Goal: Task Accomplishment & Management: Manage account settings

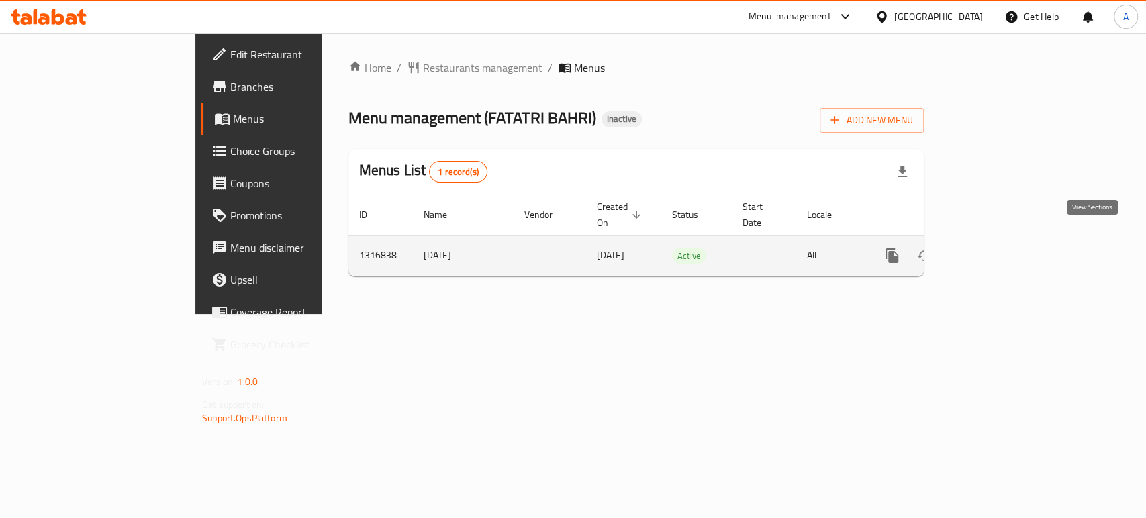
click at [997, 248] on icon "enhanced table" at bounding box center [989, 256] width 16 height 16
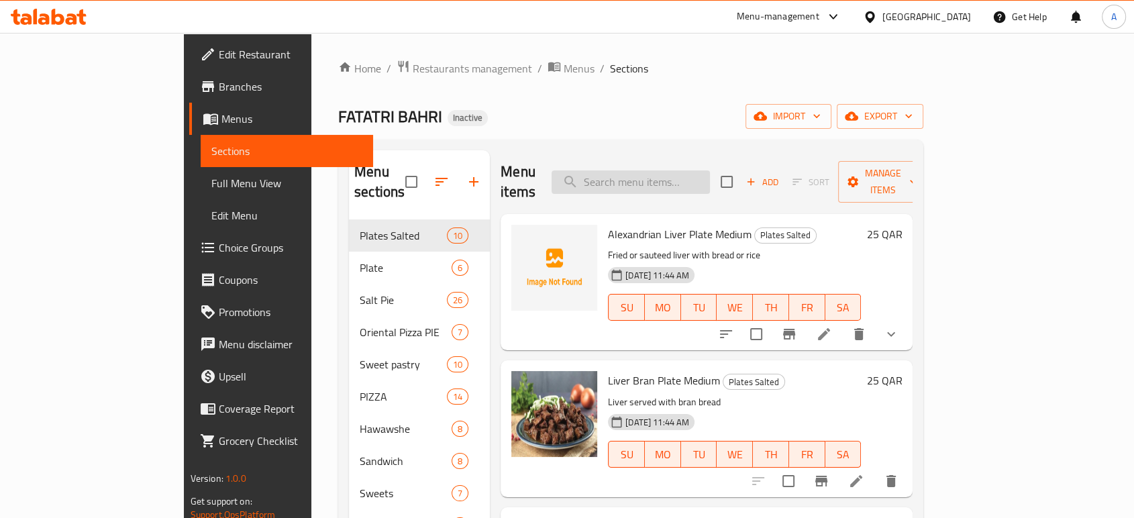
click at [707, 170] on input "search" at bounding box center [631, 181] width 158 height 23
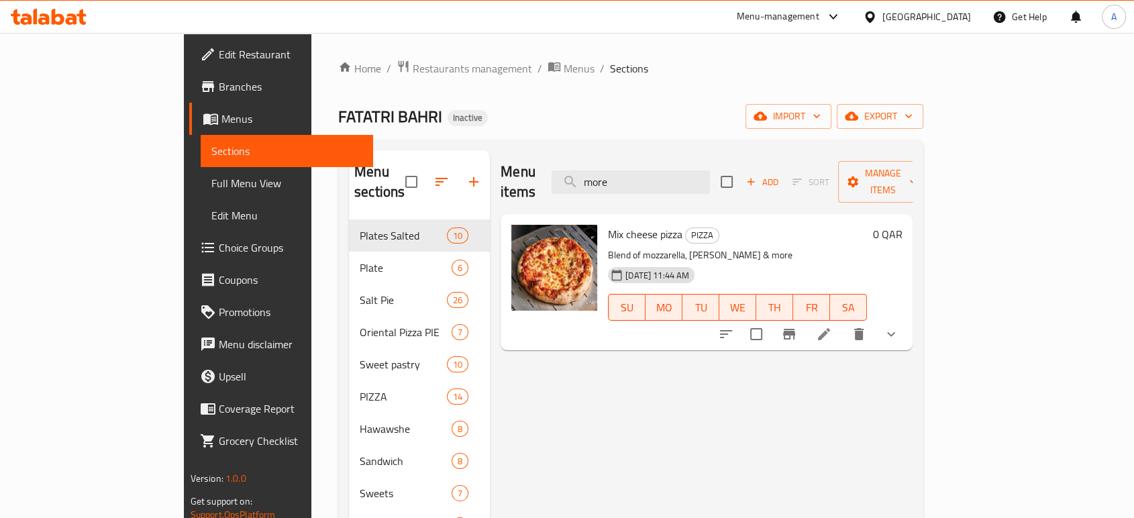
type input "more"
click at [608, 224] on span "Mix cheese pizza" at bounding box center [645, 234] width 75 height 20
copy h6 "Mix cheese pizza"
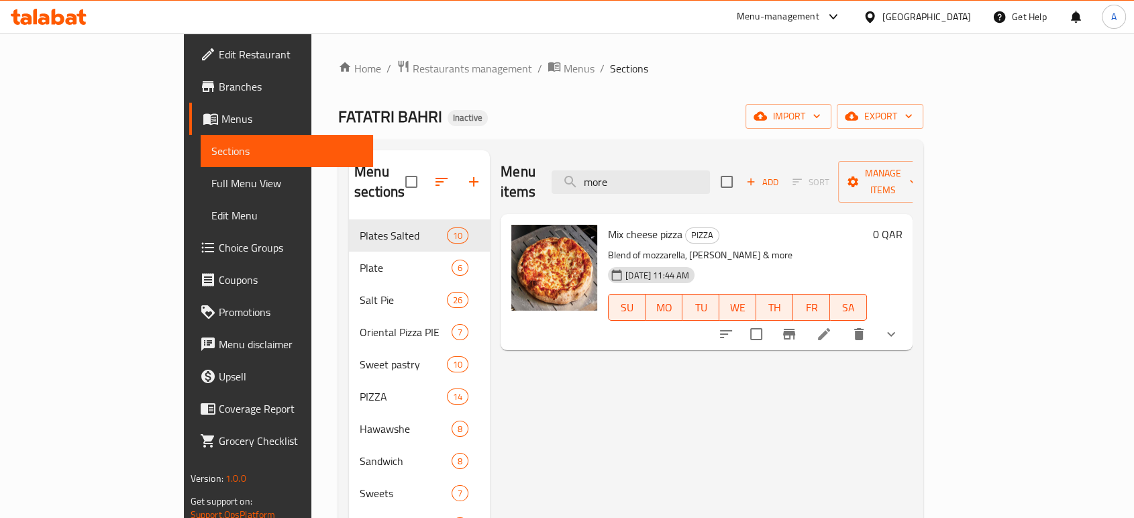
drag, startPoint x: 618, startPoint y: 168, endPoint x: 885, endPoint y: 353, distance: 325.7
click at [885, 353] on div "Menu items more Add Sort Manage items Mix cheese pizza PIZZA Blend of mozzarell…" at bounding box center [701, 409] width 423 height 518
click at [864, 328] on icon "delete" at bounding box center [858, 334] width 9 height 12
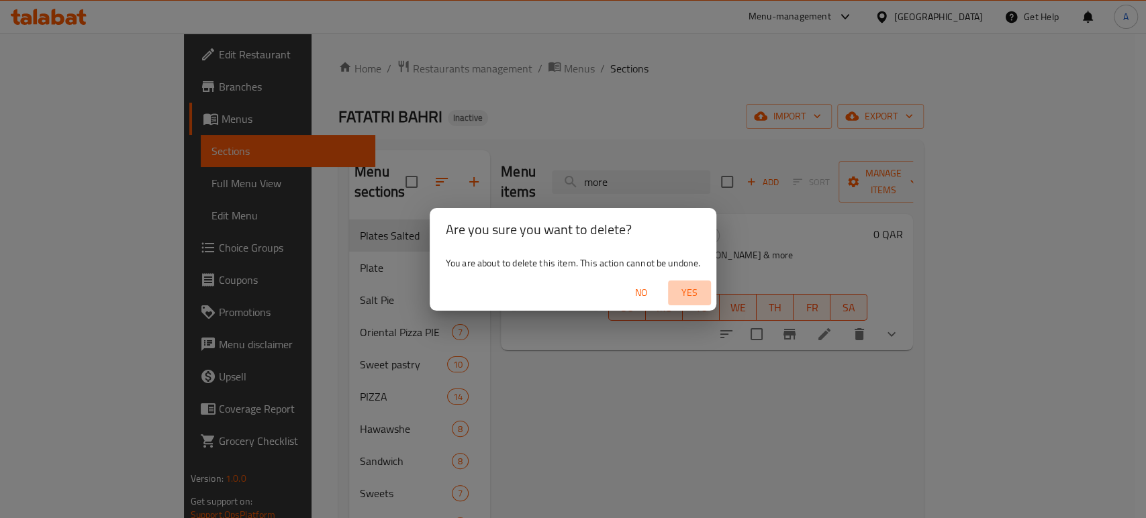
click at [693, 295] on span "Yes" at bounding box center [689, 293] width 32 height 17
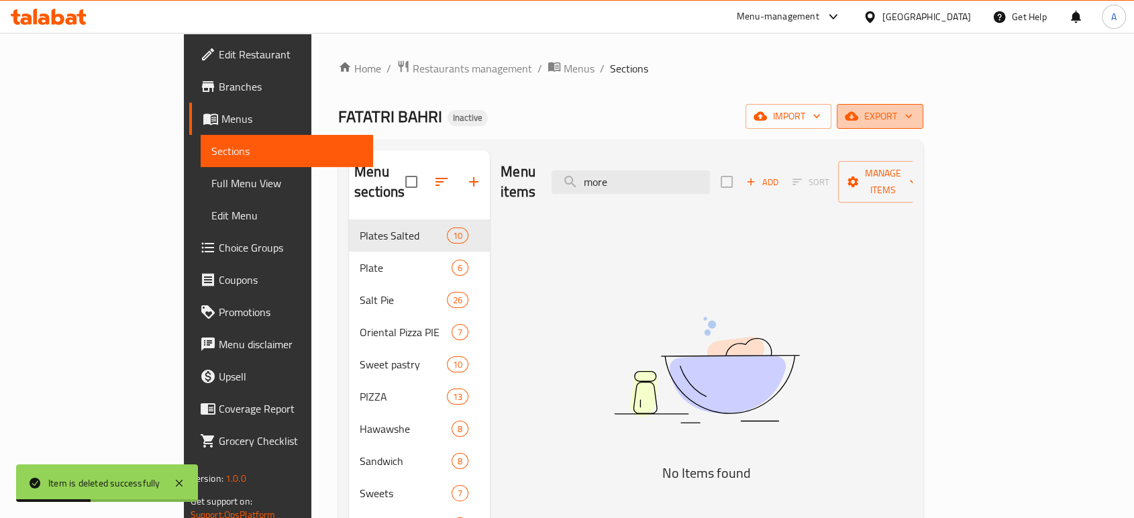
click at [913, 124] on span "export" at bounding box center [880, 116] width 65 height 17
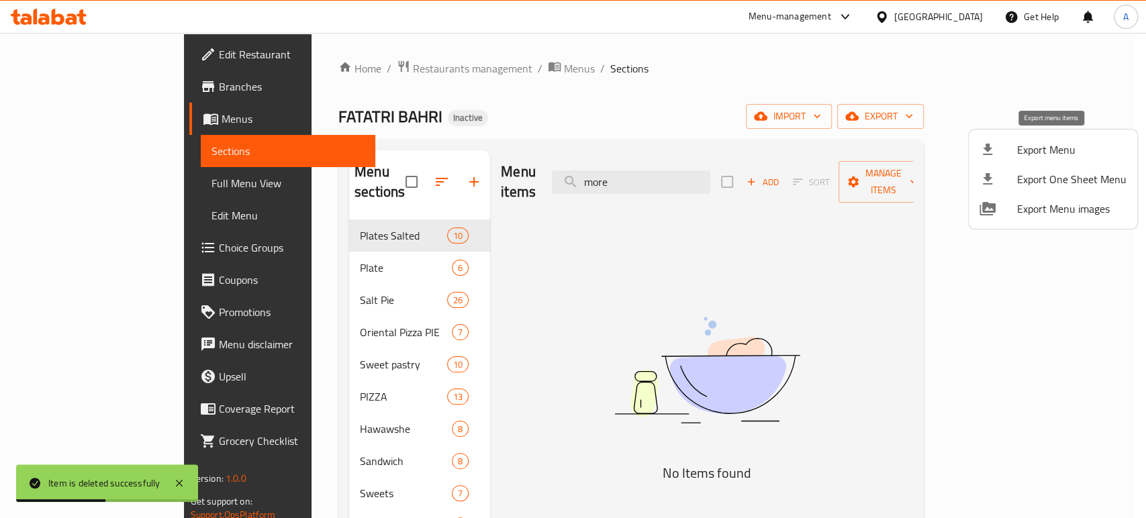
click at [1026, 149] on span "Export Menu" at bounding box center [1071, 150] width 109 height 16
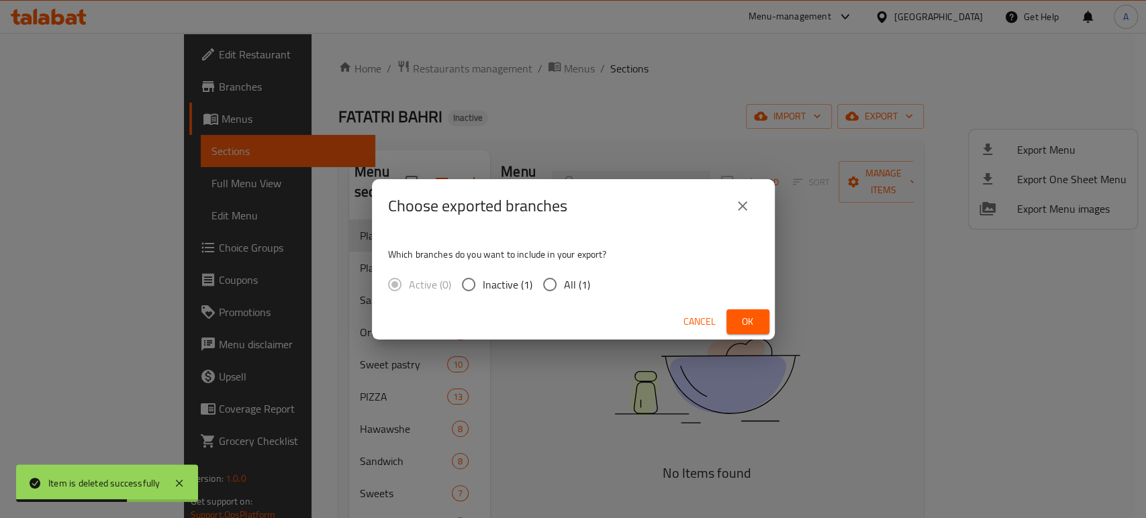
click at [589, 283] on div "Active (0) Inactive (1) All (1)" at bounding box center [494, 285] width 213 height 28
click at [567, 282] on span "All (1)" at bounding box center [577, 285] width 26 height 16
click at [564, 282] on input "All (1)" at bounding box center [550, 285] width 28 height 28
radio input "true"
click at [752, 316] on span "Ok" at bounding box center [747, 321] width 21 height 17
